Goal: Browse casually

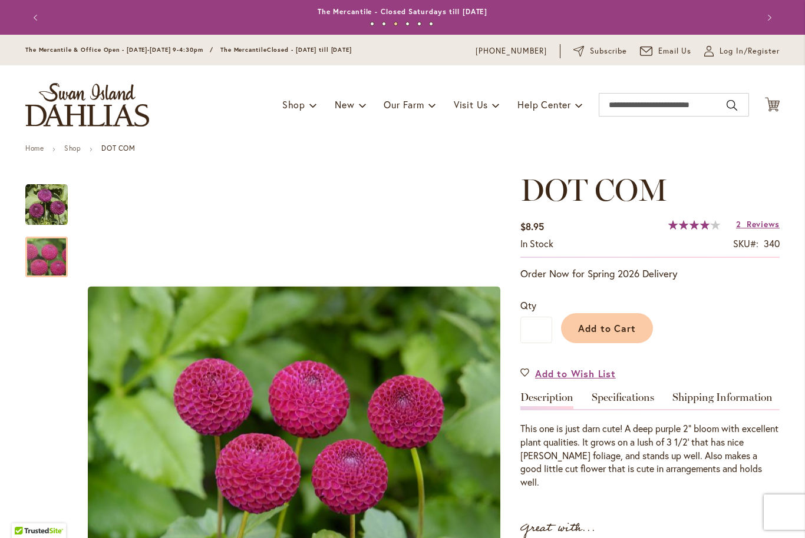
click at [48, 261] on img "DOT COM" at bounding box center [46, 257] width 85 height 57
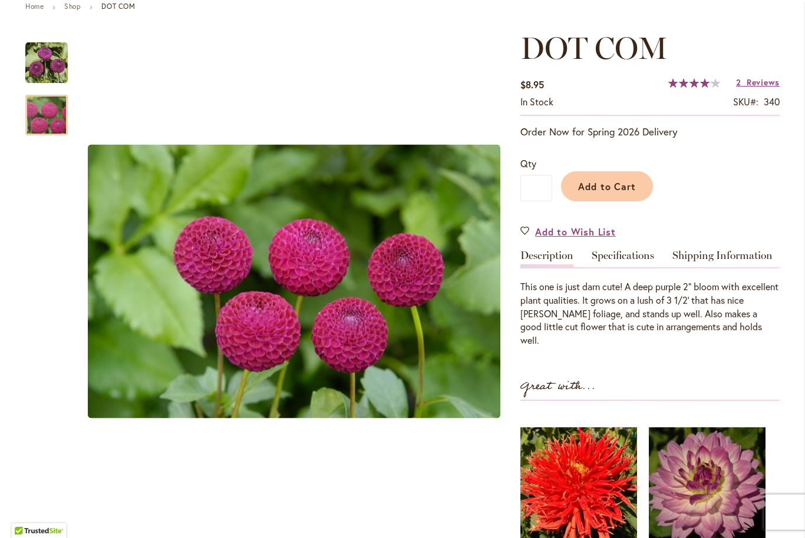
scroll to position [183, 0]
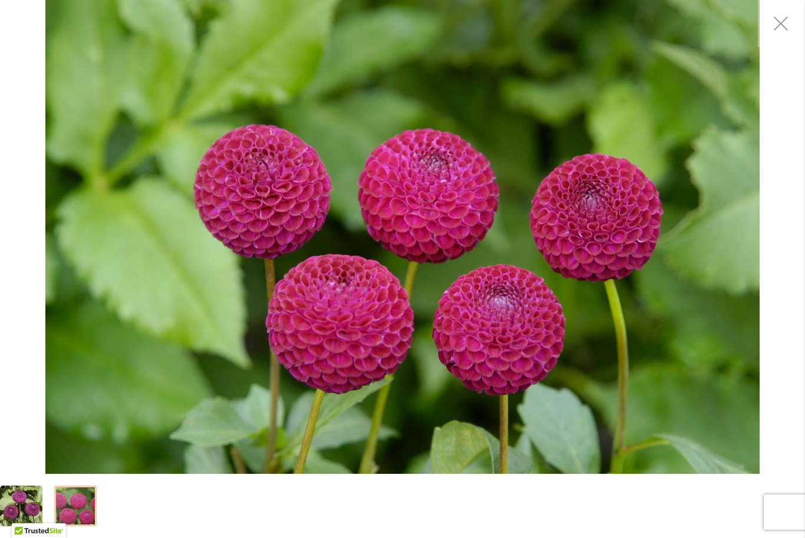
click at [535, 237] on img "DOT COM" at bounding box center [402, 237] width 714 height 474
click at [585, 236] on img "DOT COM" at bounding box center [402, 237] width 714 height 474
click at [565, 435] on img "DOT COM" at bounding box center [402, 237] width 714 height 474
click at [574, 409] on img "DOT COM" at bounding box center [402, 237] width 714 height 474
click at [777, 165] on div "DOT COM" at bounding box center [402, 237] width 805 height 474
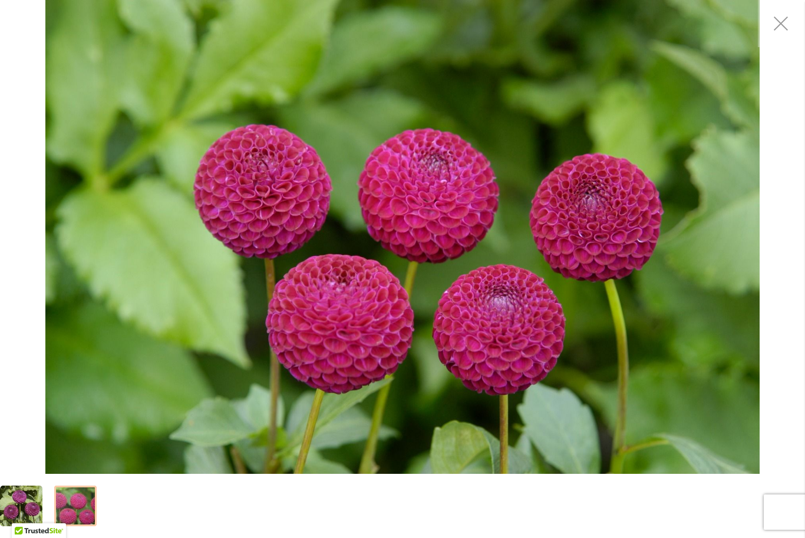
click at [619, 183] on img "DOT COM" at bounding box center [402, 237] width 714 height 474
click at [550, 419] on img "DOT COM" at bounding box center [402, 237] width 714 height 474
click at [555, 236] on img "DOT COM" at bounding box center [402, 237] width 714 height 474
click at [543, 244] on img "DOT COM" at bounding box center [402, 237] width 714 height 474
click at [571, 224] on img "DOT COM" at bounding box center [402, 237] width 714 height 474
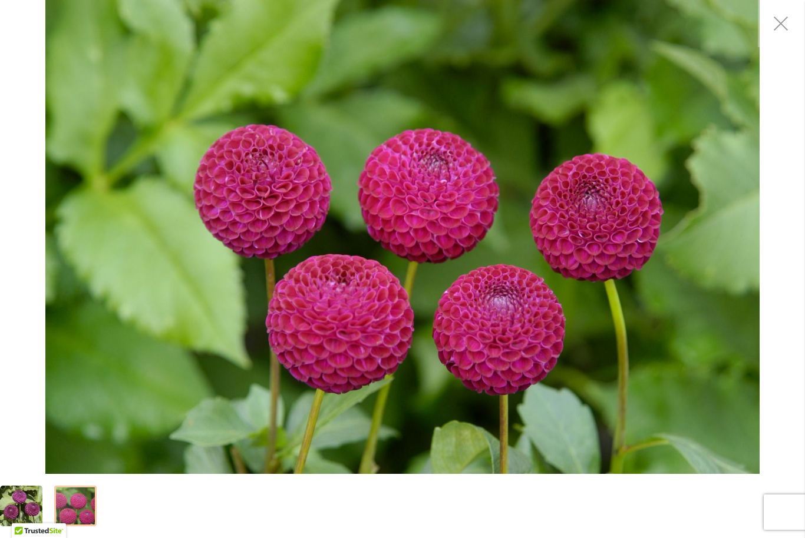
click at [644, 326] on img "DOT COM" at bounding box center [402, 237] width 714 height 474
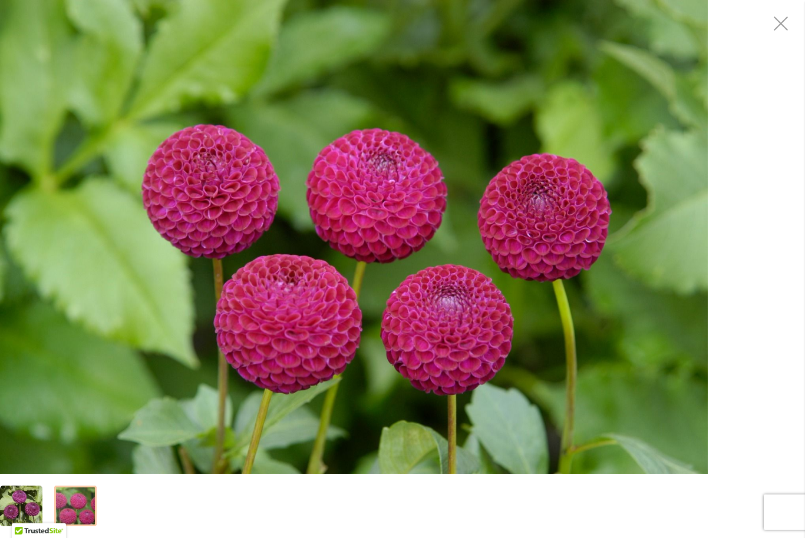
drag, startPoint x: 756, startPoint y: 472, endPoint x: 601, endPoint y: 393, distance: 173.9
click at [601, 393] on img "DOT COM" at bounding box center [351, 237] width 714 height 474
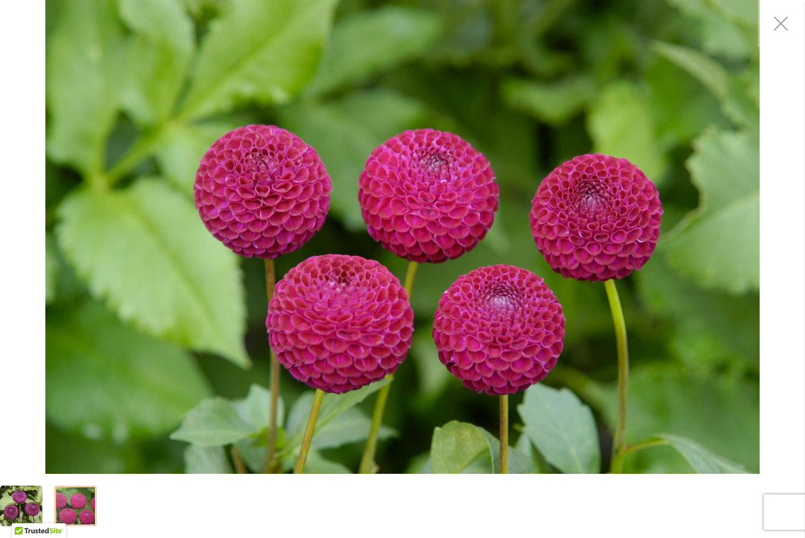
click at [286, 264] on img "DOT COM" at bounding box center [402, 237] width 714 height 474
click at [287, 264] on img "DOT COM" at bounding box center [402, 237] width 714 height 474
click at [289, 267] on img "DOT COM" at bounding box center [402, 237] width 714 height 474
click at [729, 452] on img "DOT COM" at bounding box center [402, 237] width 714 height 474
drag, startPoint x: 391, startPoint y: 77, endPoint x: 399, endPoint y: 150, distance: 73.5
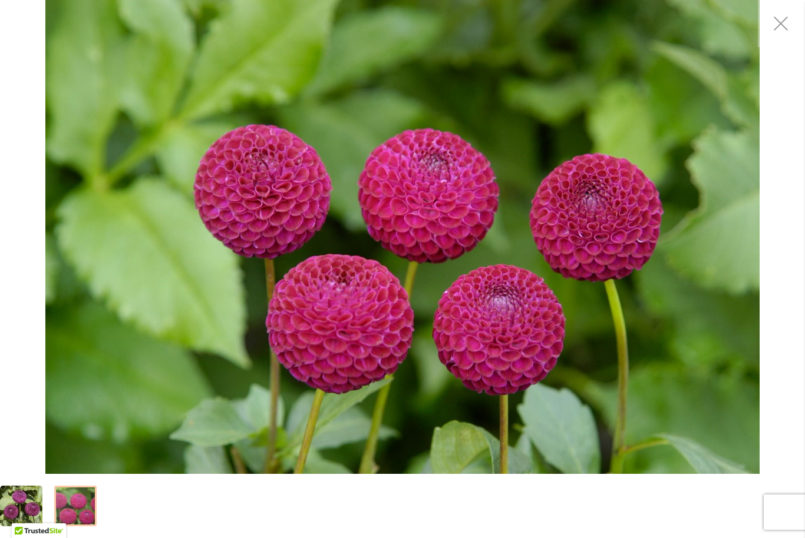
click at [399, 150] on img "DOT COM" at bounding box center [402, 237] width 714 height 474
click at [757, 473] on img "DOT COM" at bounding box center [402, 237] width 714 height 474
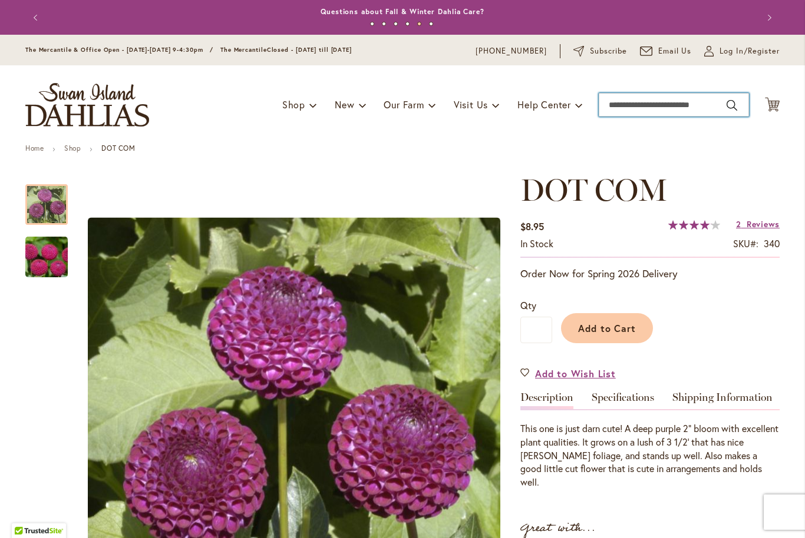
click at [667, 115] on input "Search" at bounding box center [673, 105] width 150 height 24
click at [649, 112] on input "Search" at bounding box center [673, 105] width 150 height 24
click at [619, 108] on input "Search" at bounding box center [673, 105] width 150 height 24
click at [643, 111] on input "Search" at bounding box center [673, 105] width 150 height 24
click at [726, 108] on input "Search" at bounding box center [673, 105] width 150 height 24
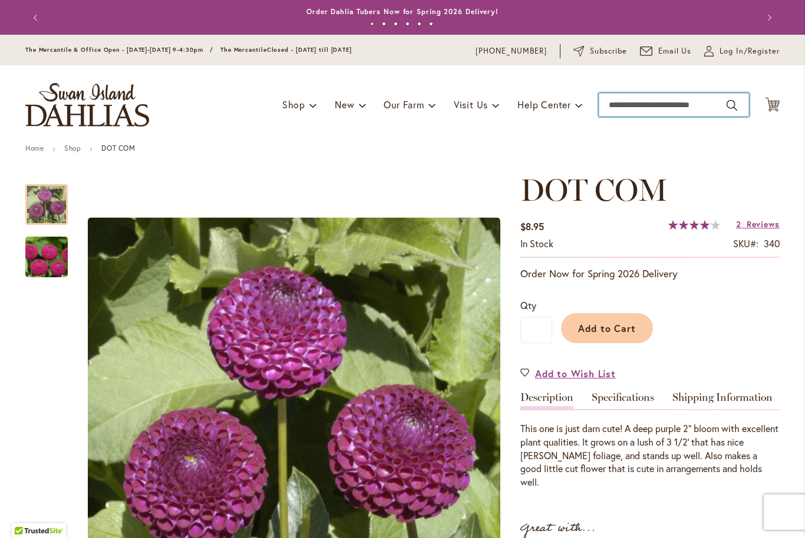
click at [730, 105] on input "Search" at bounding box center [673, 105] width 150 height 24
